Goal: Obtain resource: Obtain resource

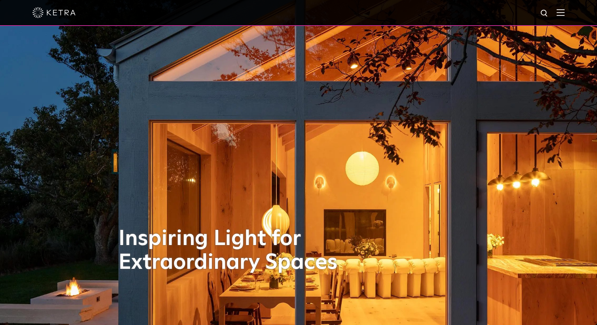
click at [565, 13] on img at bounding box center [561, 12] width 8 height 7
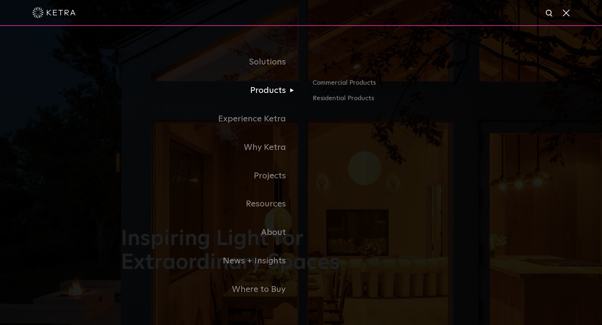
click at [276, 91] on link "Products" at bounding box center [211, 90] width 180 height 28
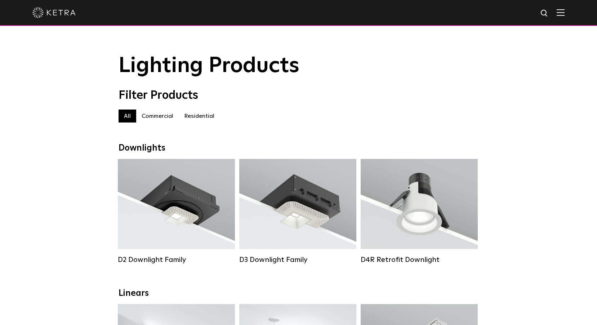
click at [565, 15] on img at bounding box center [561, 12] width 8 height 7
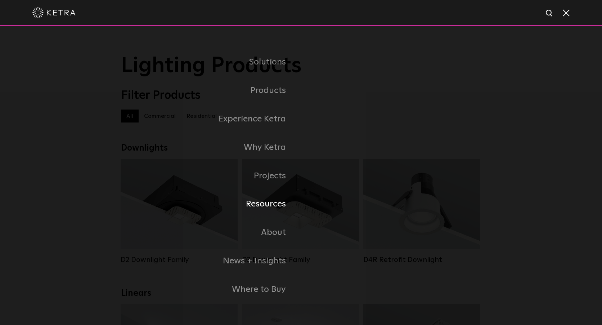
click at [269, 207] on link "Resources" at bounding box center [211, 204] width 180 height 28
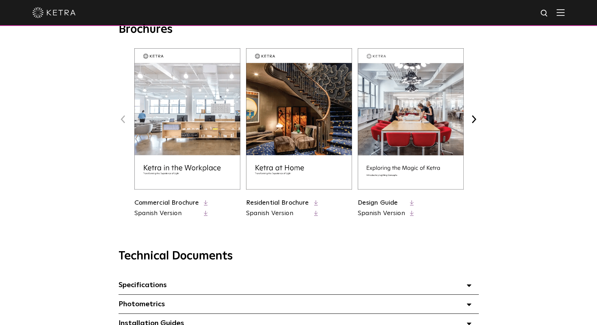
scroll to position [577, 0]
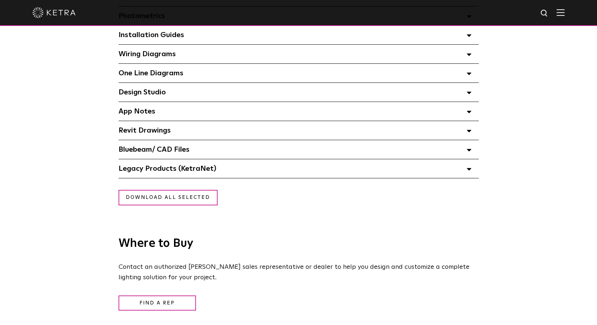
click at [151, 114] on span "App Notes Select checkboxes to use the bulk download option below" at bounding box center [137, 111] width 37 height 7
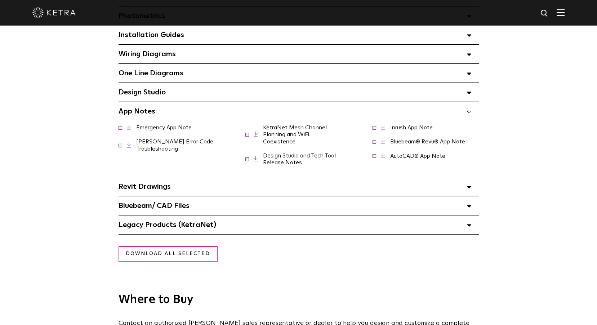
click at [152, 143] on link "Ketra Error Code Troubleshooting" at bounding box center [174, 145] width 77 height 13
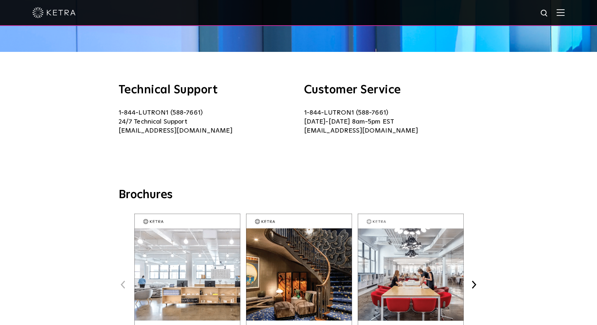
scroll to position [0, 0]
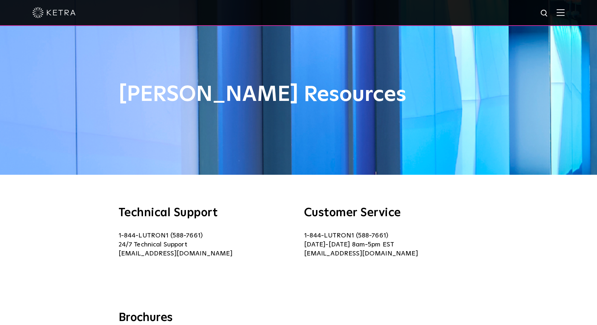
click at [565, 13] on img at bounding box center [561, 12] width 8 height 7
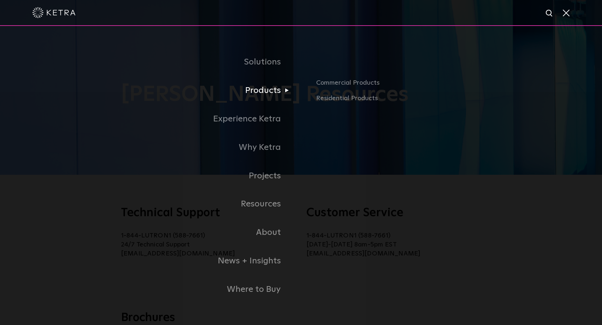
click at [264, 91] on link "Products" at bounding box center [180, 90] width 241 height 28
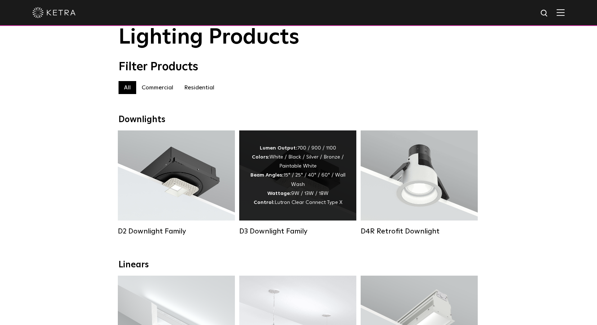
scroll to position [180, 0]
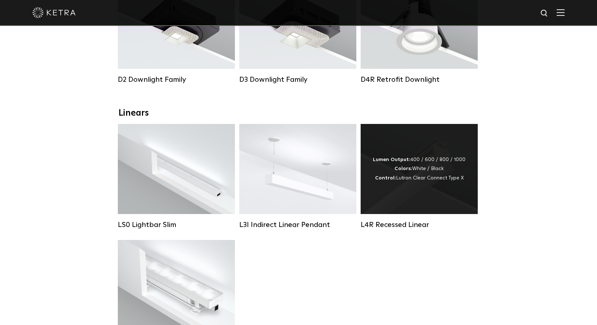
click at [406, 203] on div "Lumen Output: 400 / 600 / 800 / 1000 Colors: White / Black Control: Lutron Clea…" at bounding box center [419, 169] width 117 height 90
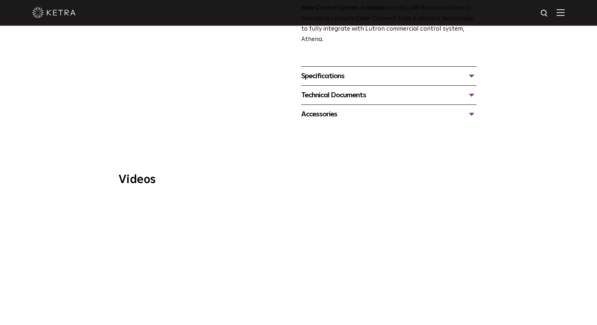
scroll to position [288, 0]
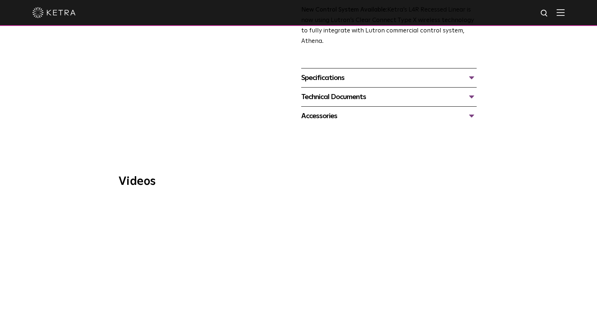
click at [357, 98] on div "Technical Documents" at bounding box center [388, 97] width 175 height 12
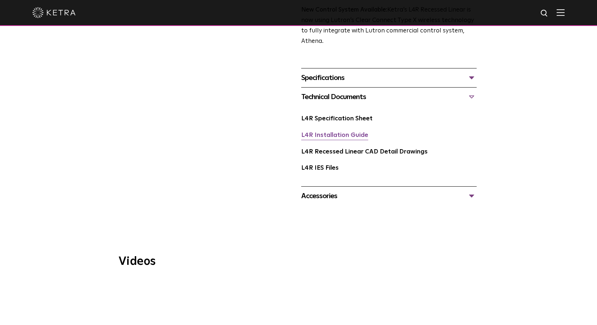
click at [352, 133] on link "L4R Installation Guide" at bounding box center [334, 135] width 67 height 6
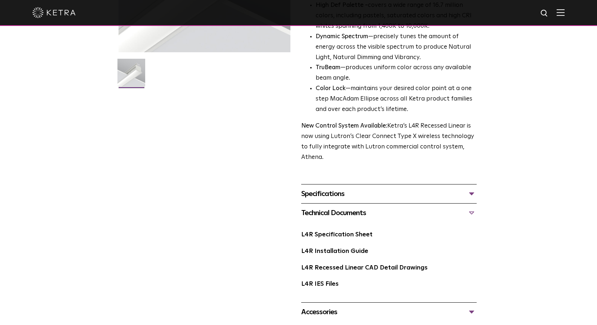
scroll to position [0, 0]
